Goal: Task Accomplishment & Management: Complete application form

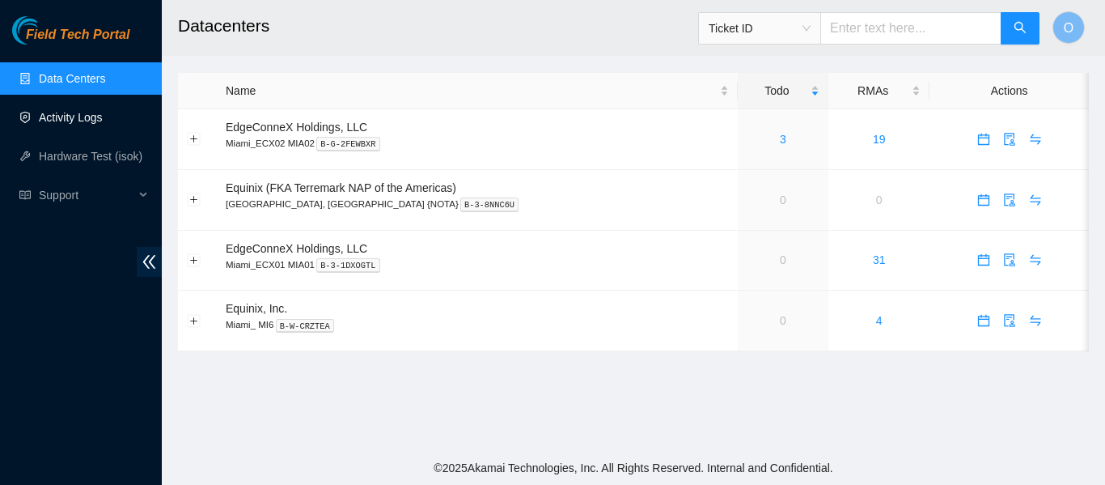
click at [91, 111] on link "Activity Logs" at bounding box center [71, 117] width 64 height 13
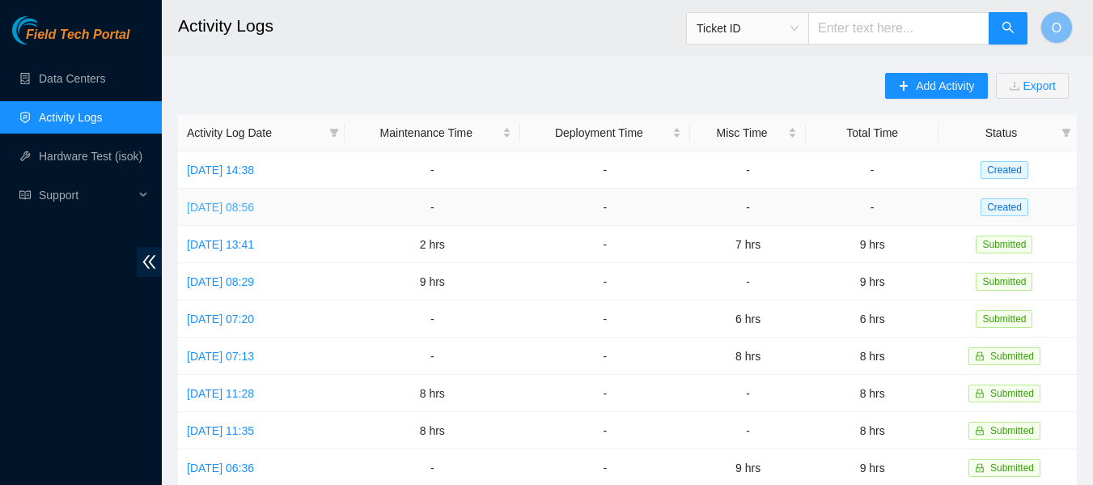
click at [254, 205] on link "[DATE] 08:56" at bounding box center [220, 207] width 67 height 13
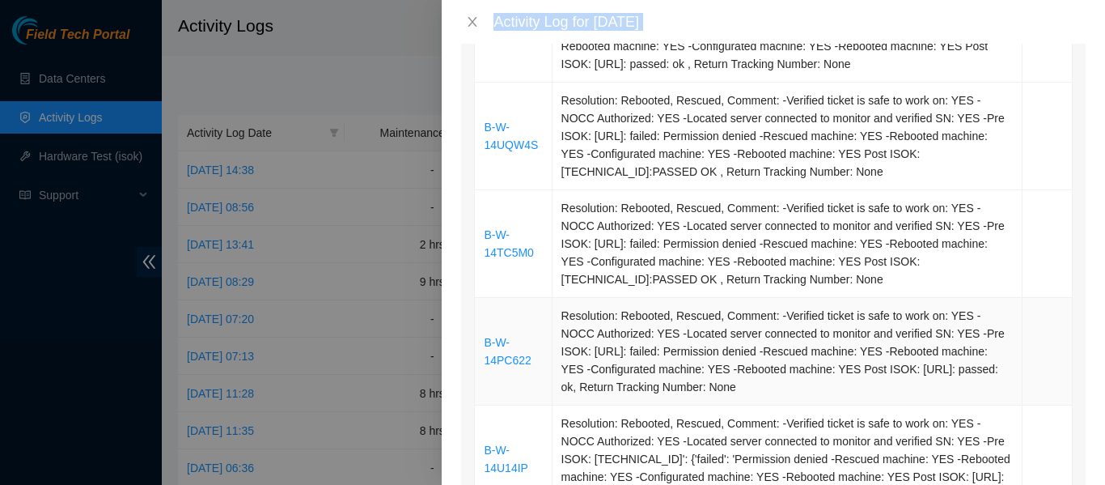
scroll to position [528, 0]
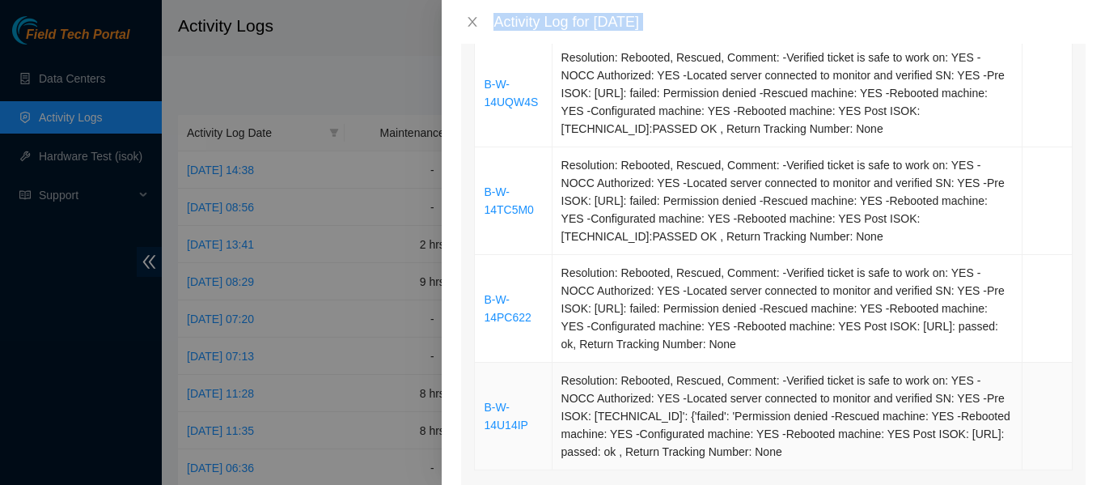
drag, startPoint x: 484, startPoint y: 290, endPoint x: 795, endPoint y: 459, distance: 354.7
click at [795, 459] on tbody "B-W-14T9WK1 Resolution: Rebooted, Rescued, Comment: -Verified ticket is safe to…" at bounding box center [774, 146] width 598 height 645
copy tbody "B-W-14T9WK1 Resolution: Rebooted, Rescued, Comment: -Verified ticket is safe to…"
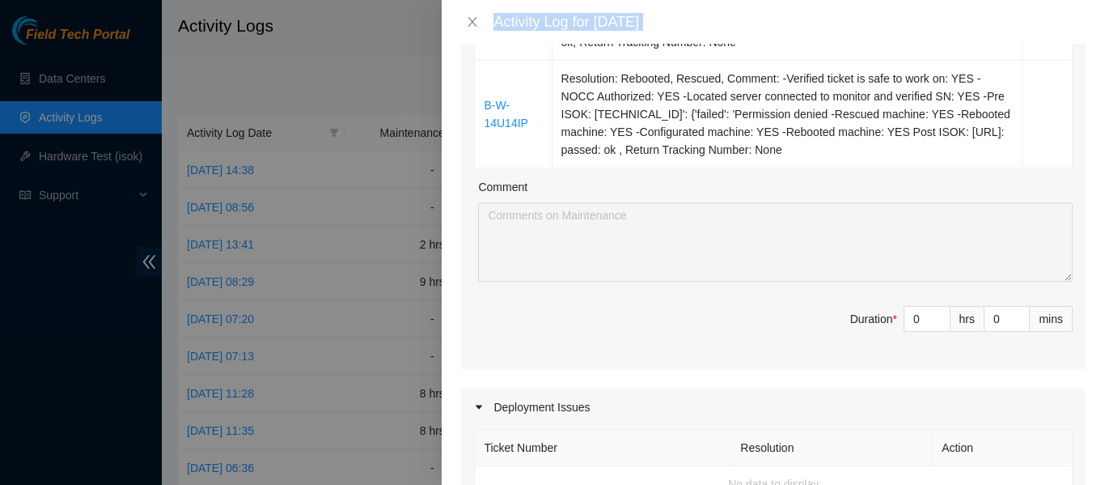
scroll to position [771, 0]
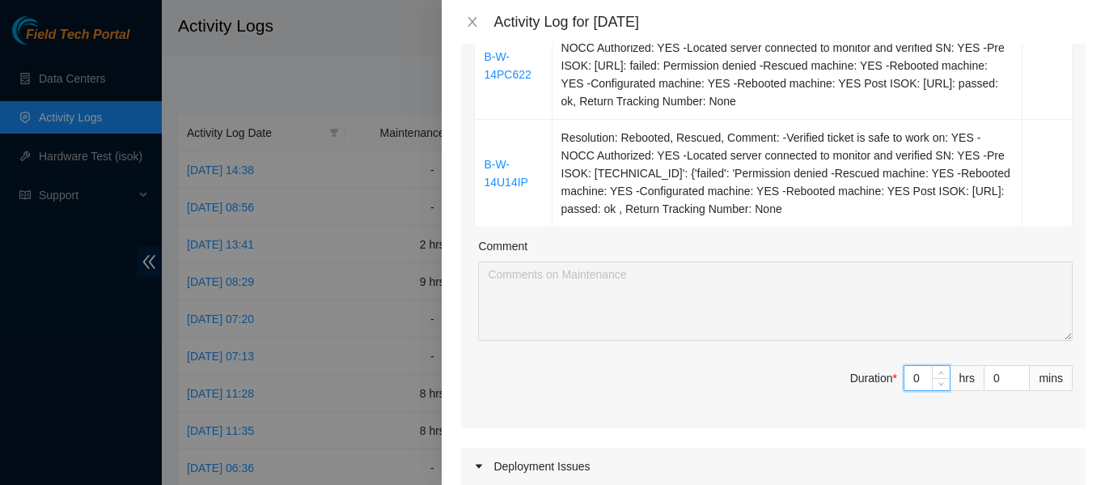
drag, startPoint x: 909, startPoint y: 376, endPoint x: 887, endPoint y: 377, distance: 21.9
click at [888, 377] on span "Duration * 0 hrs 0 mins" at bounding box center [773, 387] width 599 height 45
type input "8"
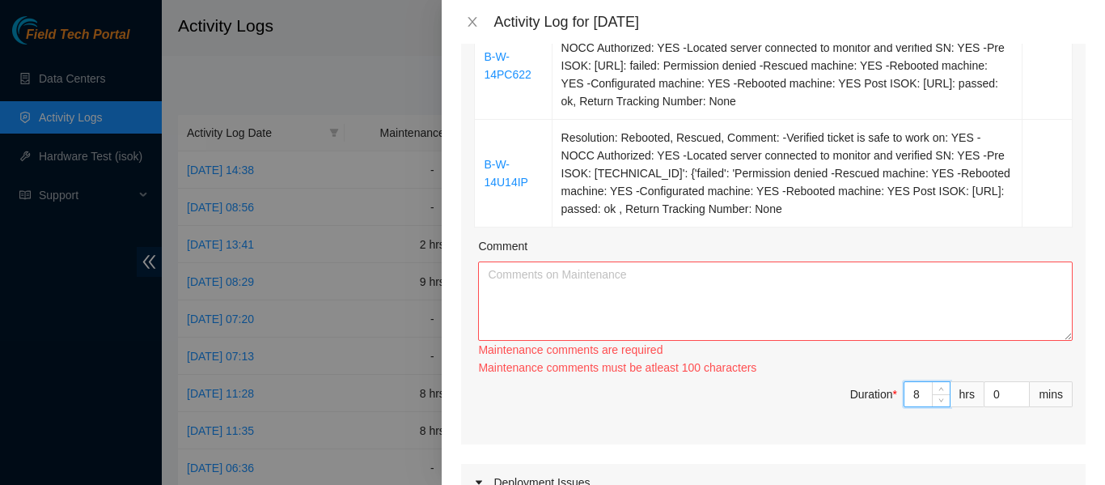
type input "8"
paste textarea "B-W-14T9WK1 Resolution: Rebooted, Rescued, Comment: -Verified ticket is safe to…"
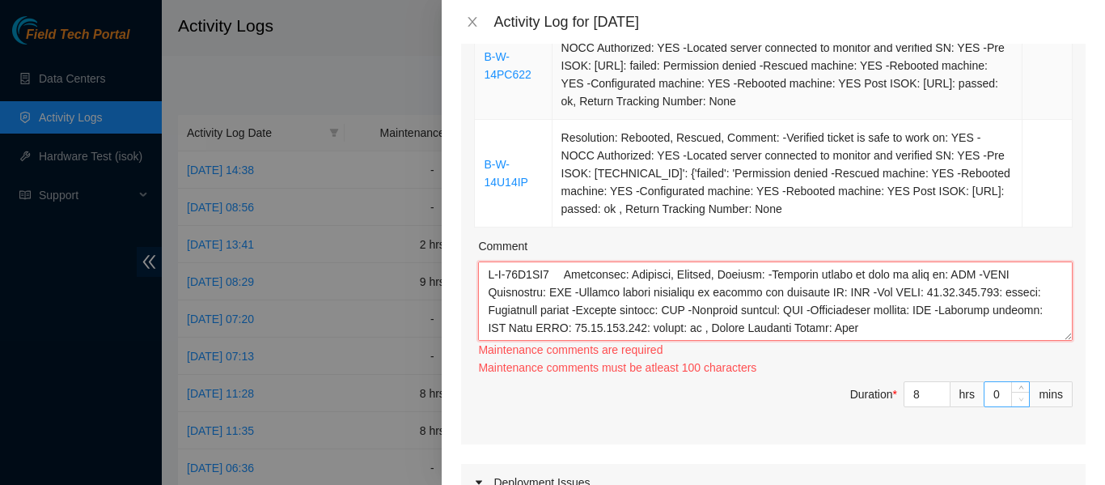
scroll to position [351, 0]
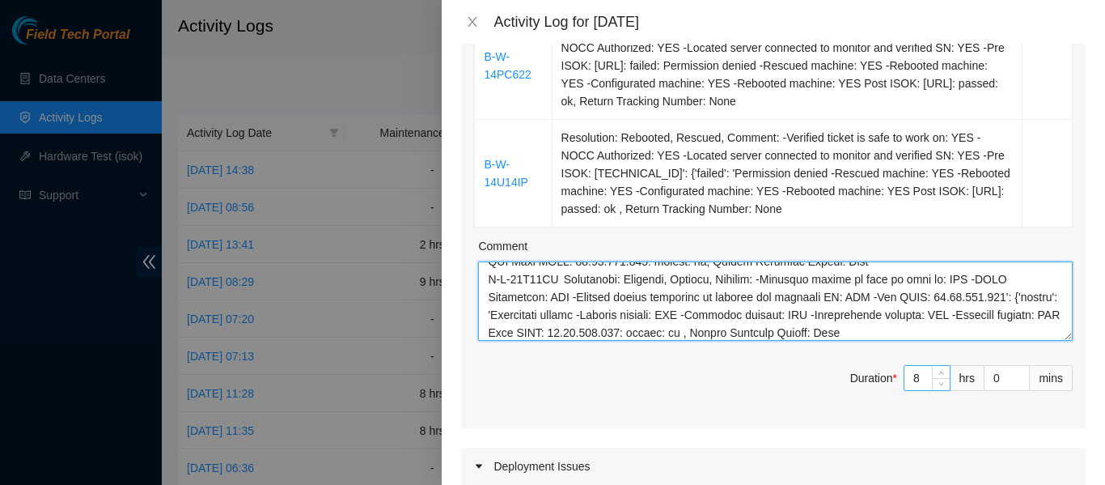
type textarea "B-W-14T9WK1 Resolution: Rebooted, Rescued, Comment: -Verified ticket is safe to…"
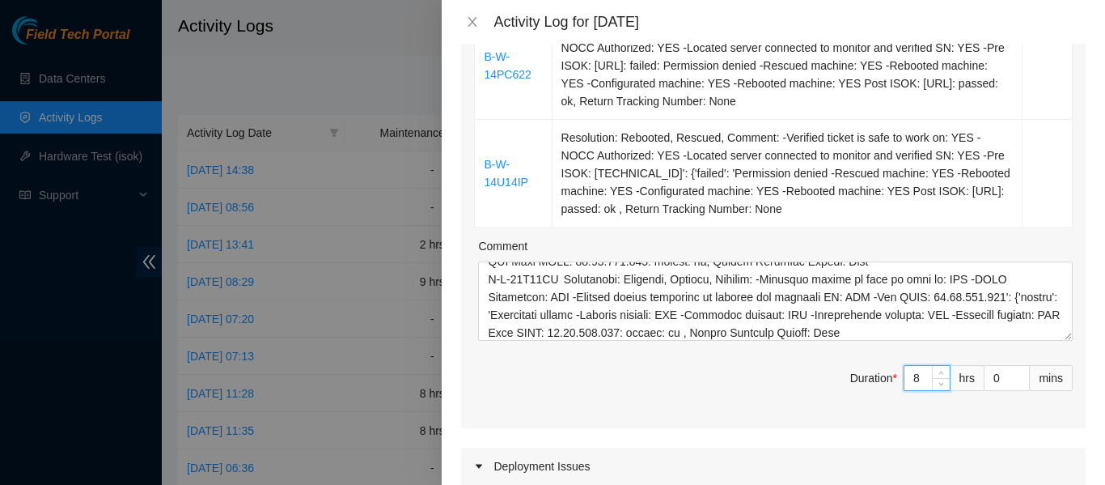
drag, startPoint x: 912, startPoint y: 375, endPoint x: 887, endPoint y: 375, distance: 25.1
click at [887, 375] on span "Duration * 8 hrs 0 mins" at bounding box center [773, 387] width 599 height 45
type input "7"
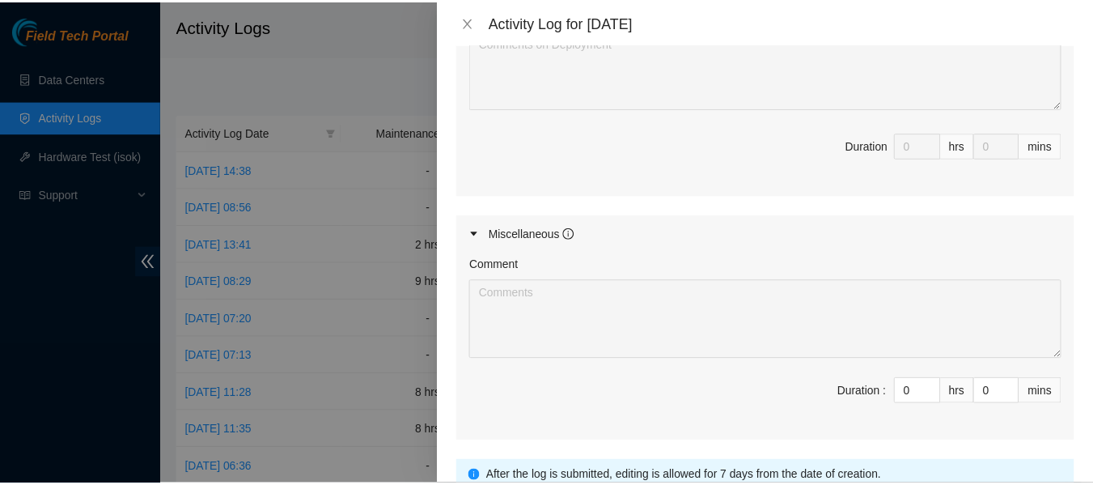
scroll to position [1471, 0]
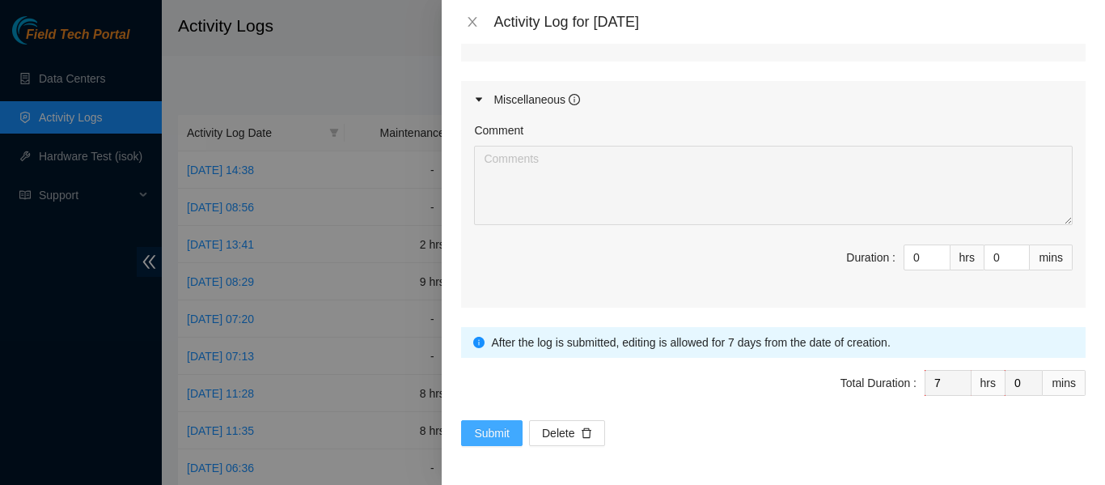
type input "7"
click at [505, 429] on span "Submit" at bounding box center [492, 433] width 36 height 18
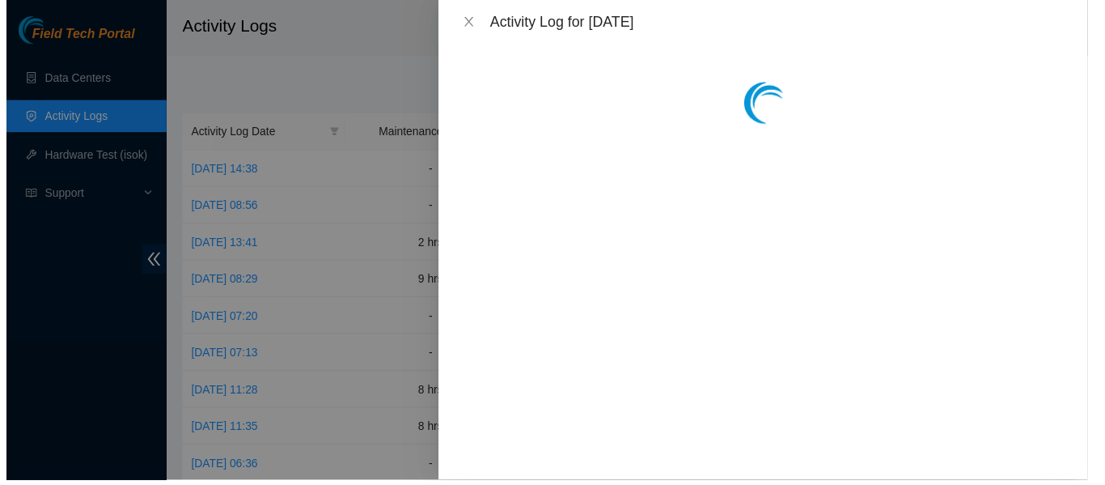
scroll to position [0, 0]
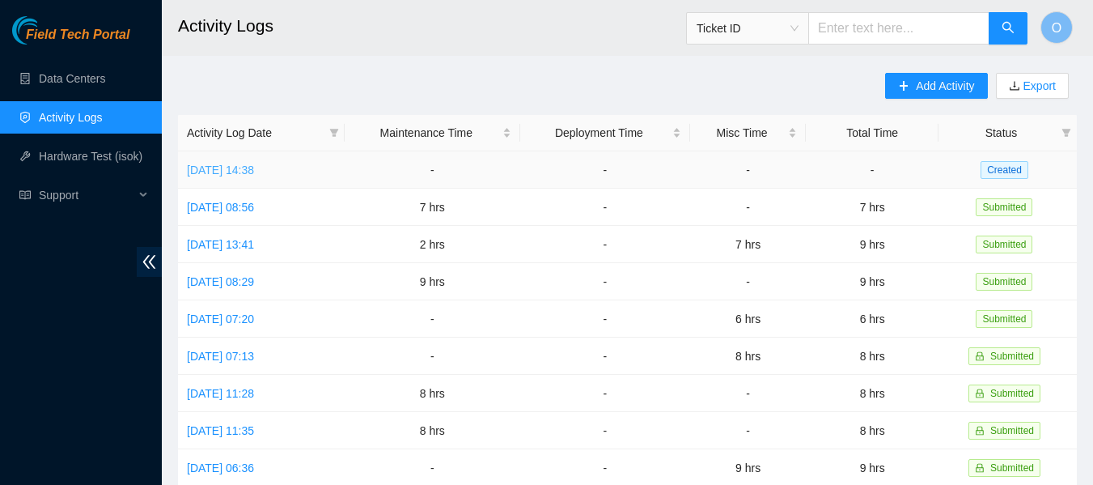
click at [250, 170] on link "[DATE] 14:38" at bounding box center [220, 169] width 67 height 13
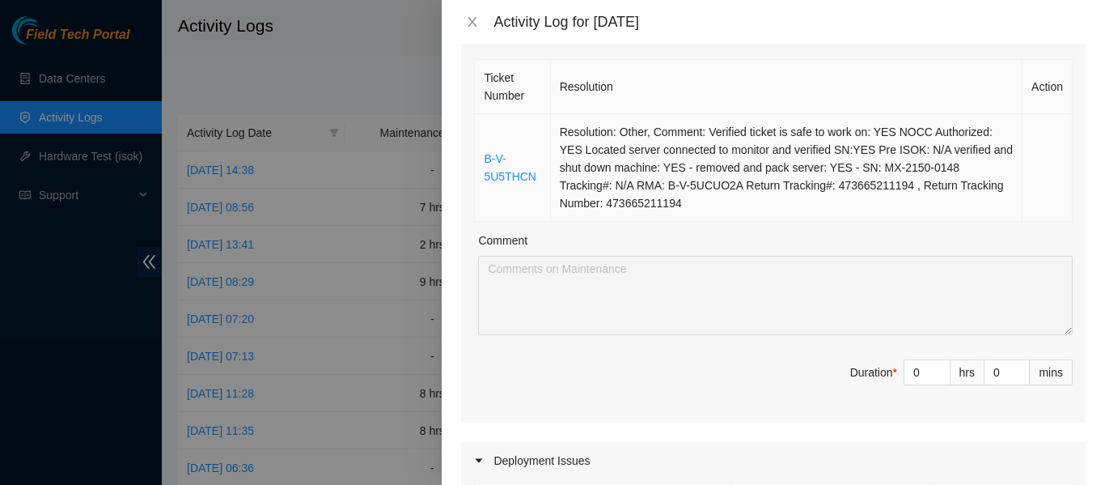
scroll to position [243, 0]
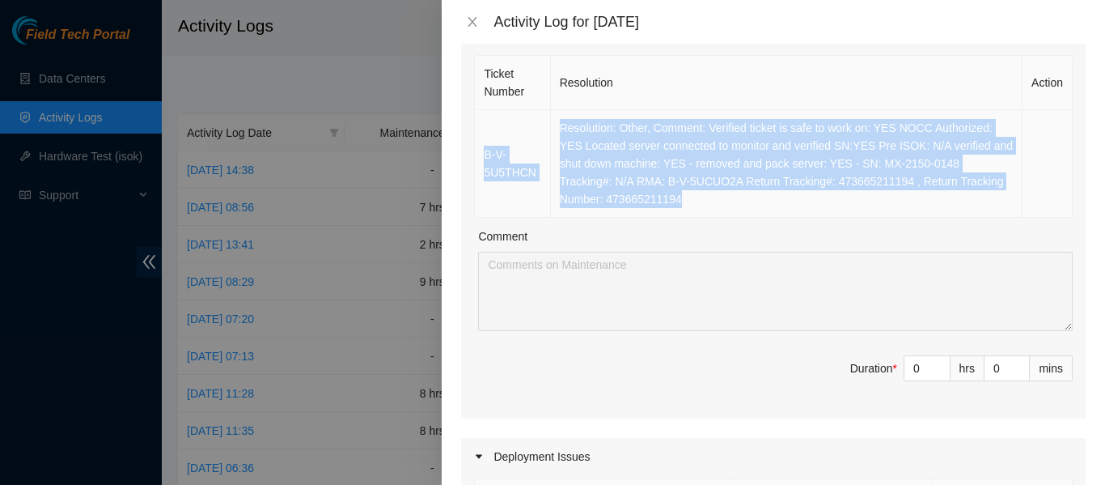
drag, startPoint x: 476, startPoint y: 123, endPoint x: 915, endPoint y: 199, distance: 445.8
click at [915, 199] on tr "B-V-5U5THCN Resolution: Other, Comment: Verified ticket is safe to work on: YES…" at bounding box center [774, 164] width 598 height 108
copy tr "B-V-5U5THCN Resolution: Other, Comment: Verified ticket is safe to work on: YES…"
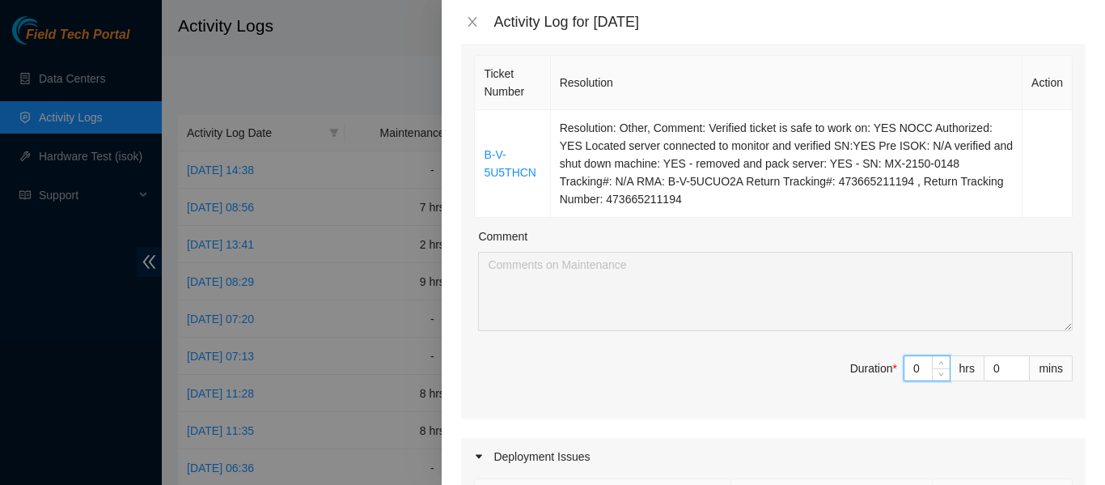
drag, startPoint x: 911, startPoint y: 370, endPoint x: 888, endPoint y: 370, distance: 22.6
click at [889, 370] on span "Duration * 0 hrs 0 mins" at bounding box center [773, 377] width 599 height 45
type input "8"
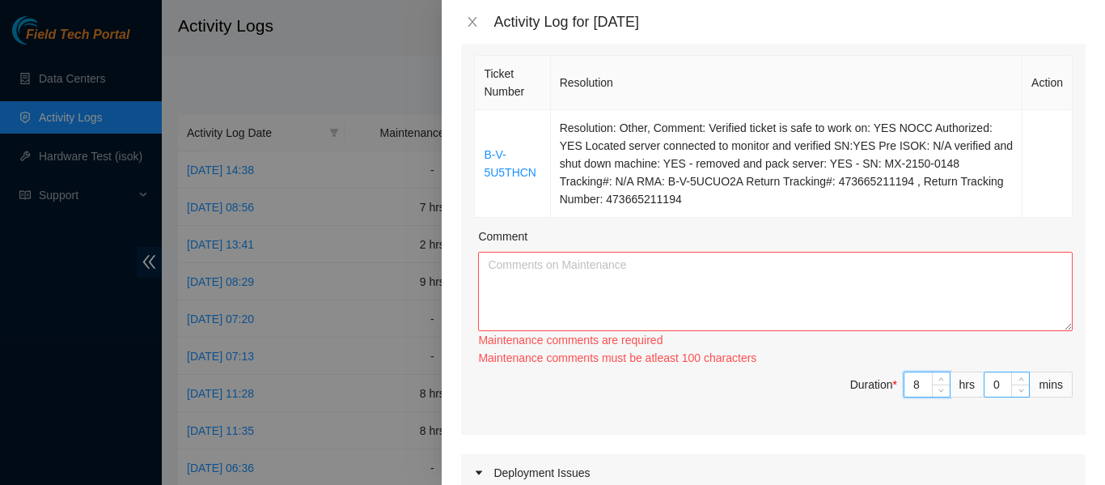
type input "8"
drag, startPoint x: 988, startPoint y: 385, endPoint x: 971, endPoint y: 386, distance: 17.8
click at [971, 386] on span "Duration * 8 hrs 0 mins" at bounding box center [773, 393] width 599 height 45
type input "3"
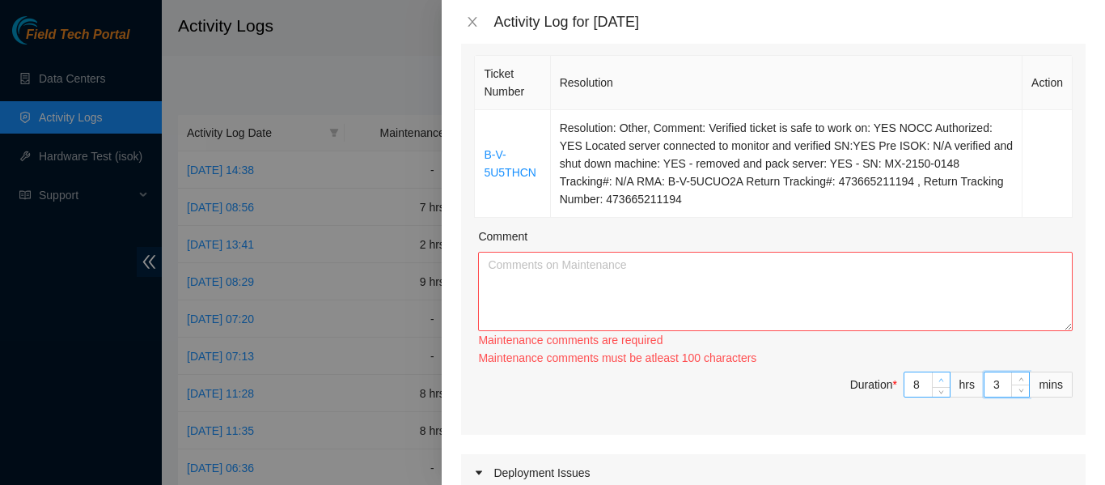
type input "30"
paste textarea "B-V-5U5THCN Resolution: Other, Comment: Verified ticket is safe to work on: YES…"
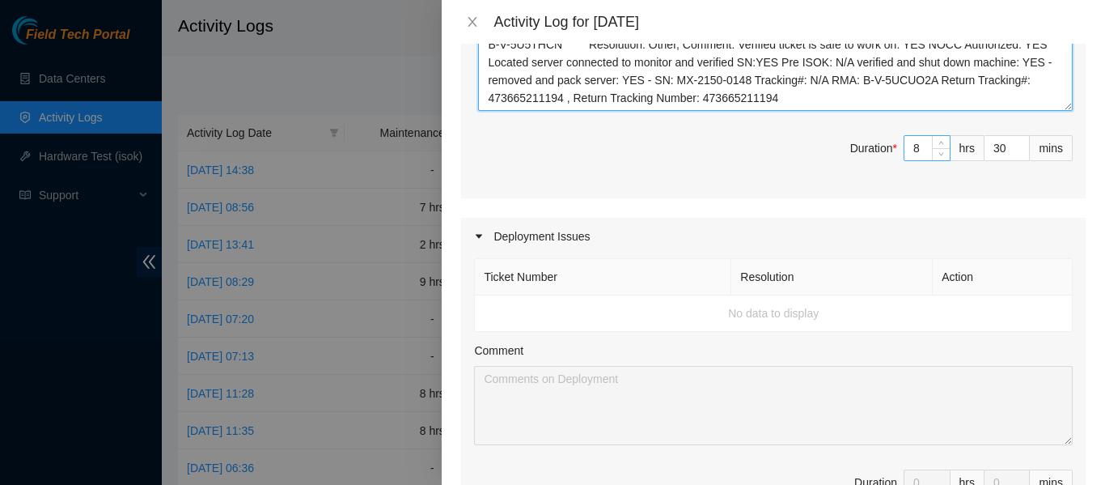
scroll to position [367, 0]
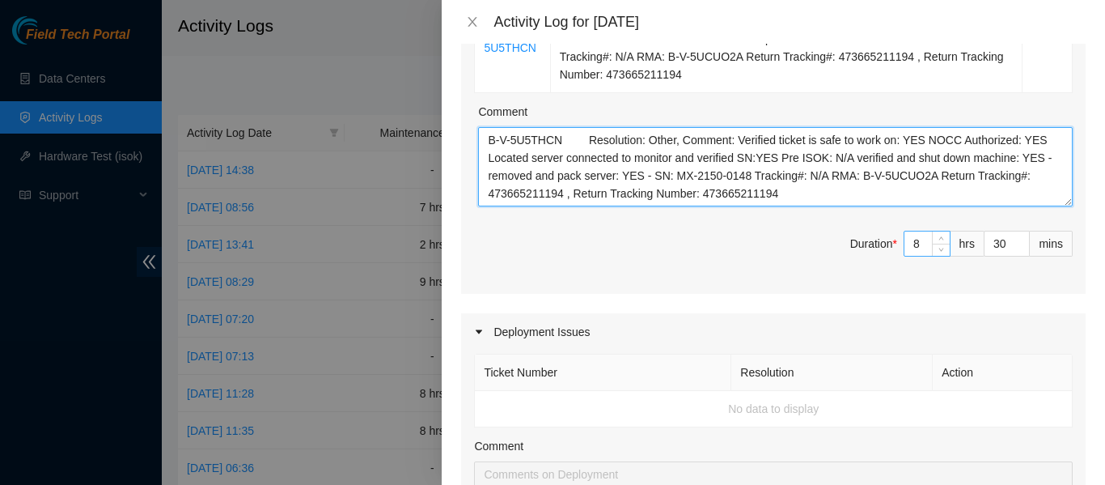
type textarea "B-V-5U5THCN Resolution: Other, Comment: Verified ticket is safe to work on: YES…"
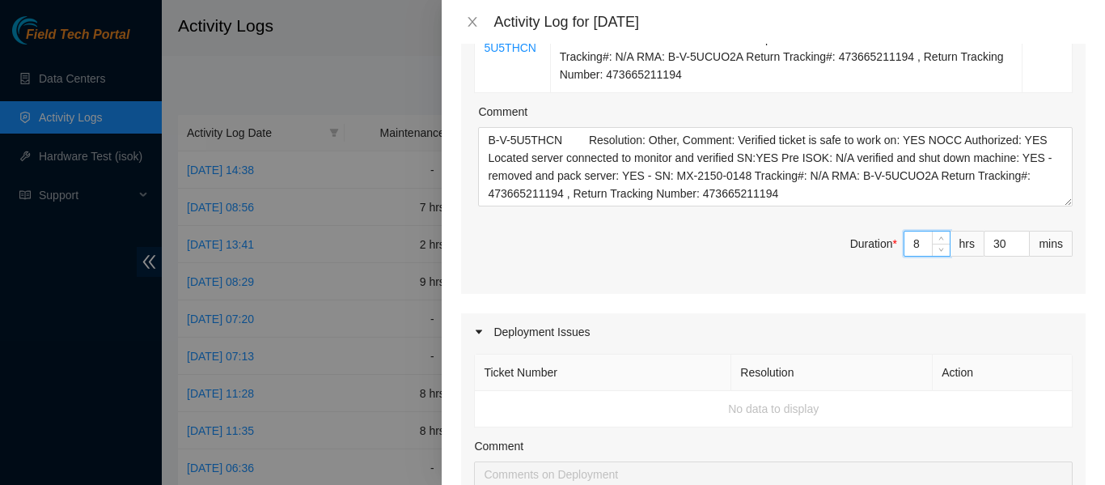
drag, startPoint x: 915, startPoint y: 243, endPoint x: 885, endPoint y: 243, distance: 29.9
click at [904, 243] on input "8" at bounding box center [926, 243] width 45 height 24
type input "2"
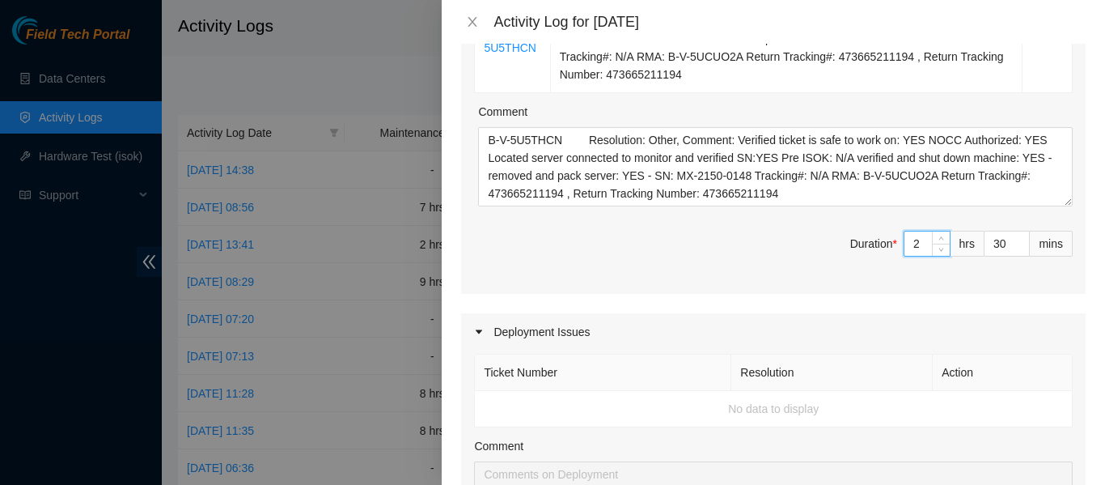
click at [779, 250] on span "Duration * 2 hrs 30 mins" at bounding box center [773, 253] width 599 height 45
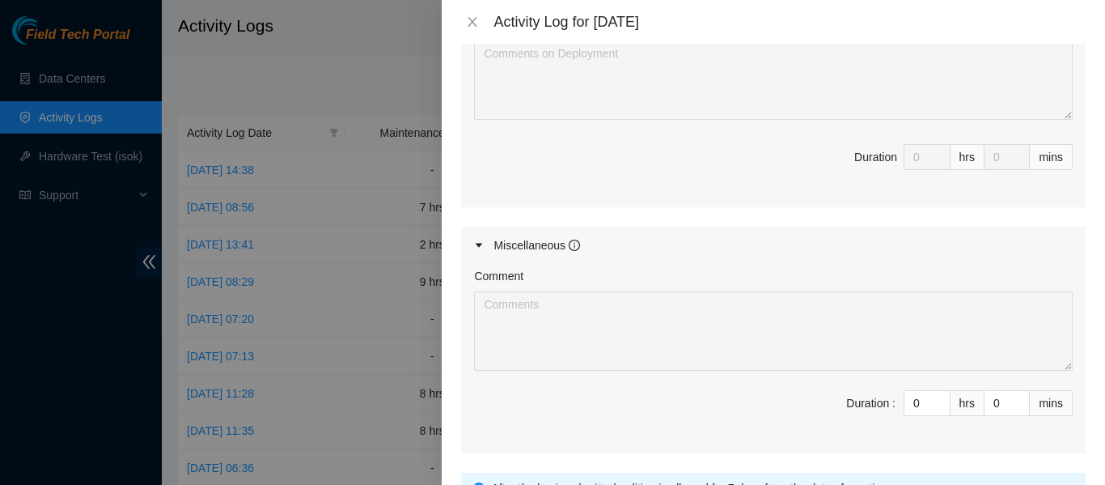
scroll to position [853, 0]
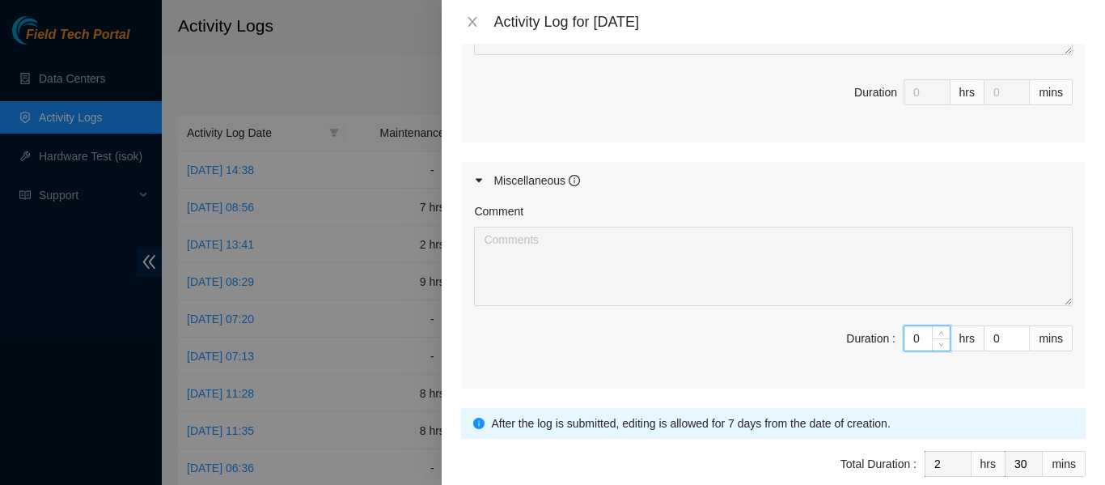
drag, startPoint x: 910, startPoint y: 335, endPoint x: 895, endPoint y: 335, distance: 14.6
click at [904, 335] on input "0" at bounding box center [926, 338] width 45 height 24
type input "6"
type input "8"
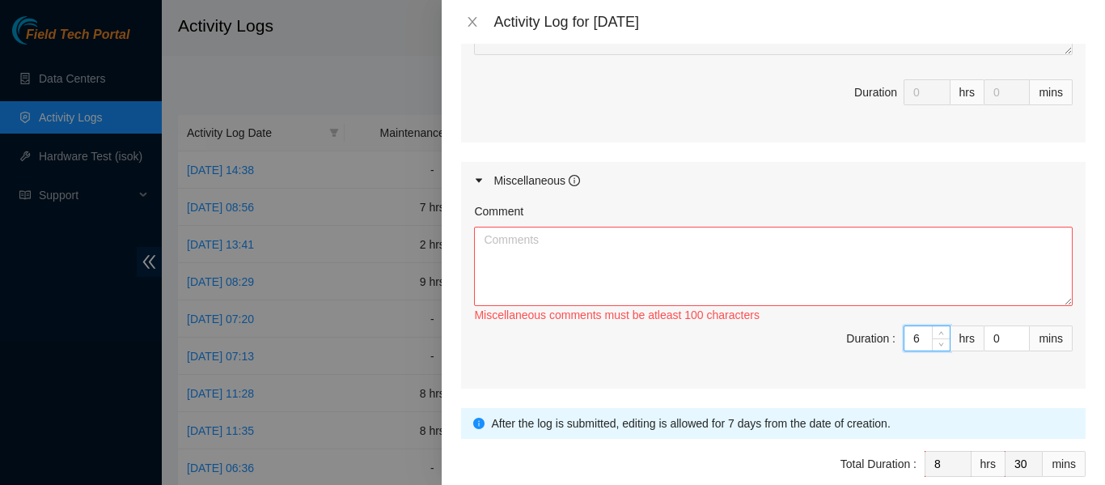
type input "6"
click at [535, 238] on textarea "Comment" at bounding box center [773, 265] width 599 height 79
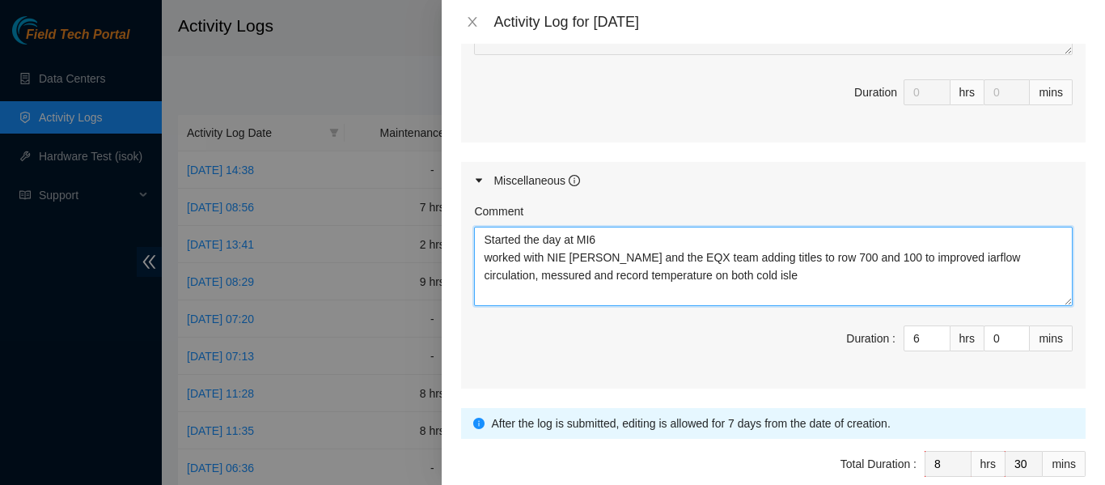
type textarea "Started the day at MI6 worked with NIE [PERSON_NAME] and the EQX team adding ti…"
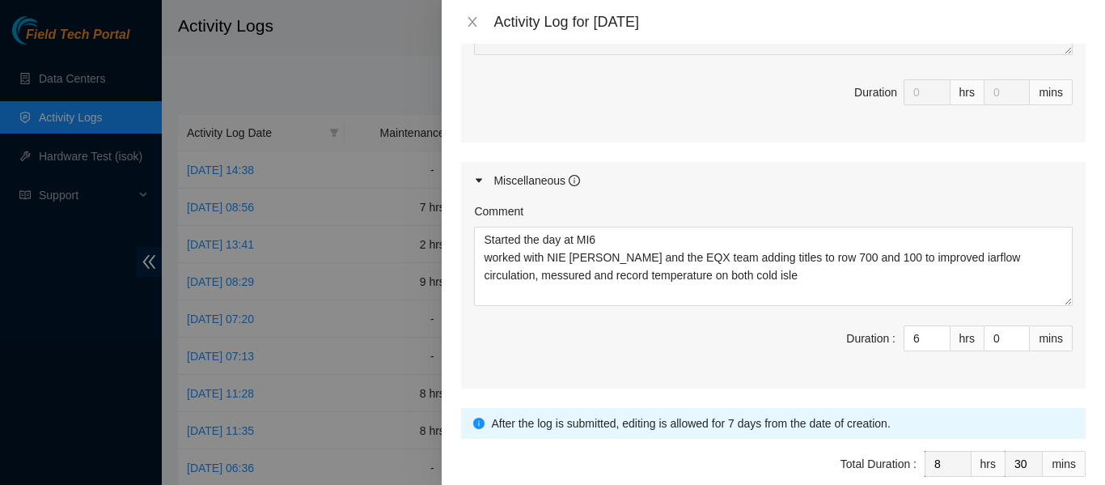
click at [612, 341] on span "Duration : 6 hrs 0 mins" at bounding box center [773, 347] width 599 height 45
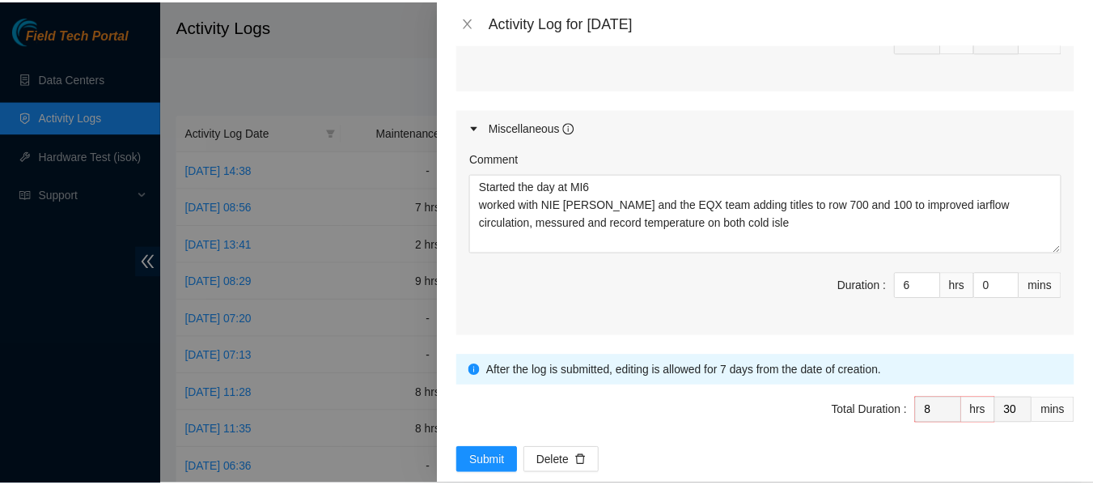
scroll to position [933, 0]
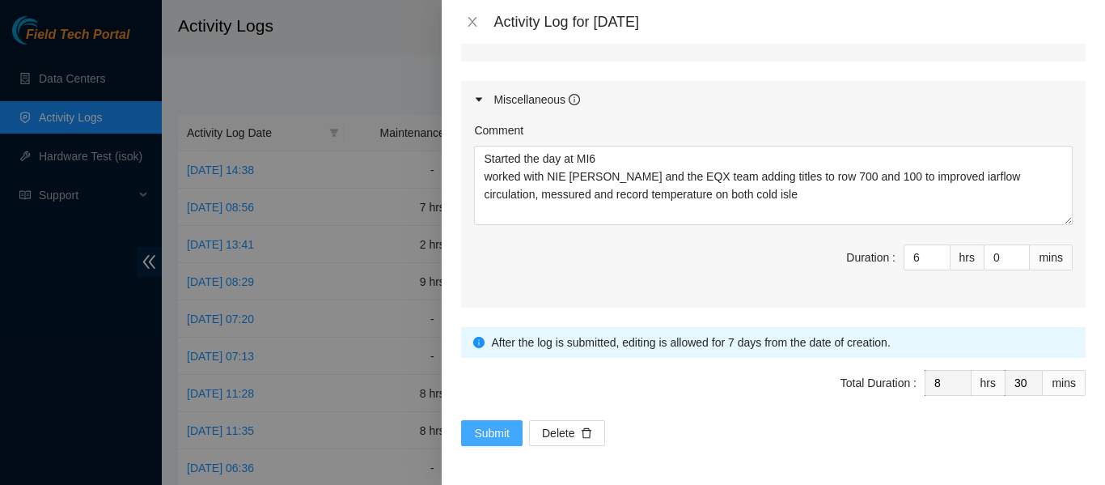
drag, startPoint x: 498, startPoint y: 432, endPoint x: 507, endPoint y: 430, distance: 9.2
click at [501, 432] on span "Submit" at bounding box center [492, 433] width 36 height 18
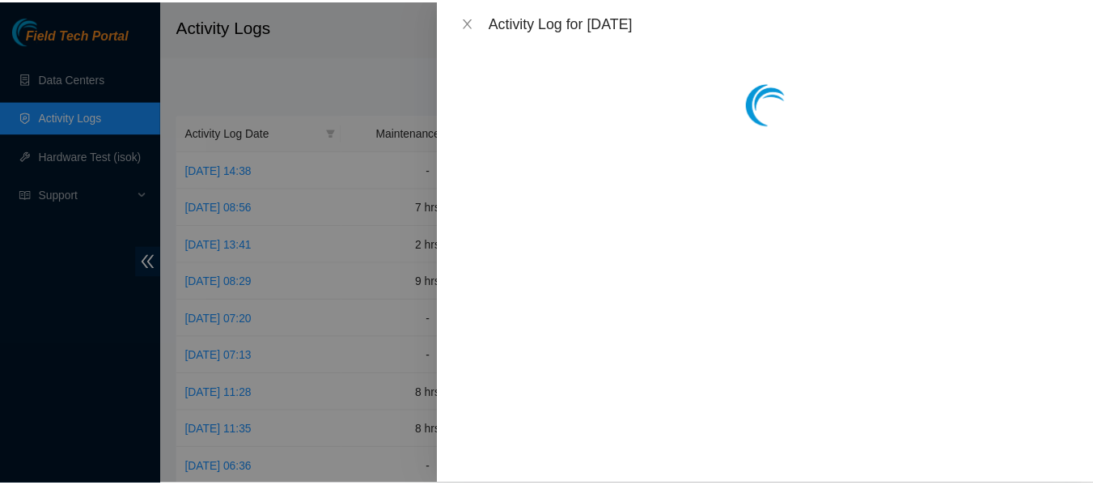
scroll to position [0, 0]
